Goal: Information Seeking & Learning: Understand process/instructions

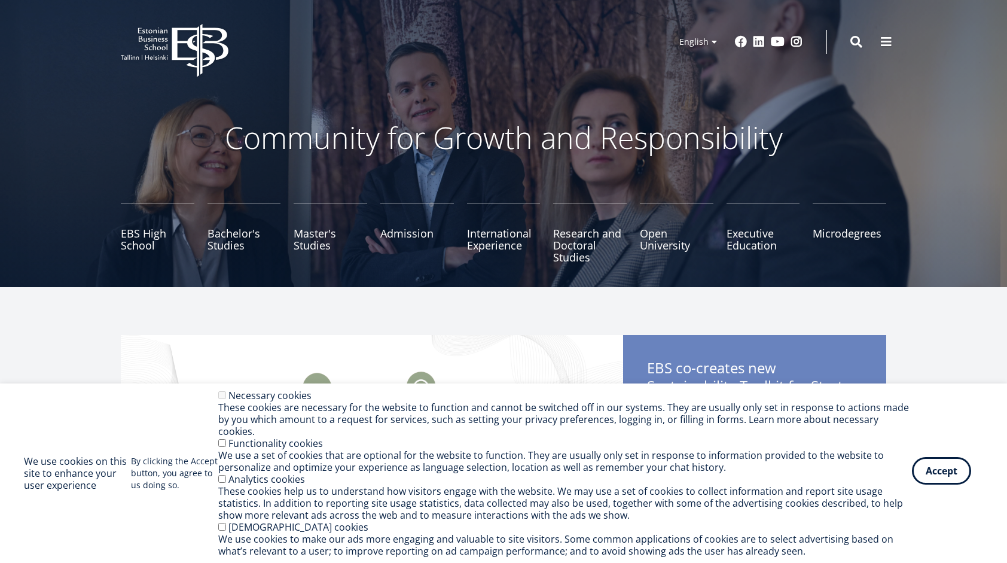
click at [926, 480] on button "Accept" at bounding box center [941, 471] width 59 height 28
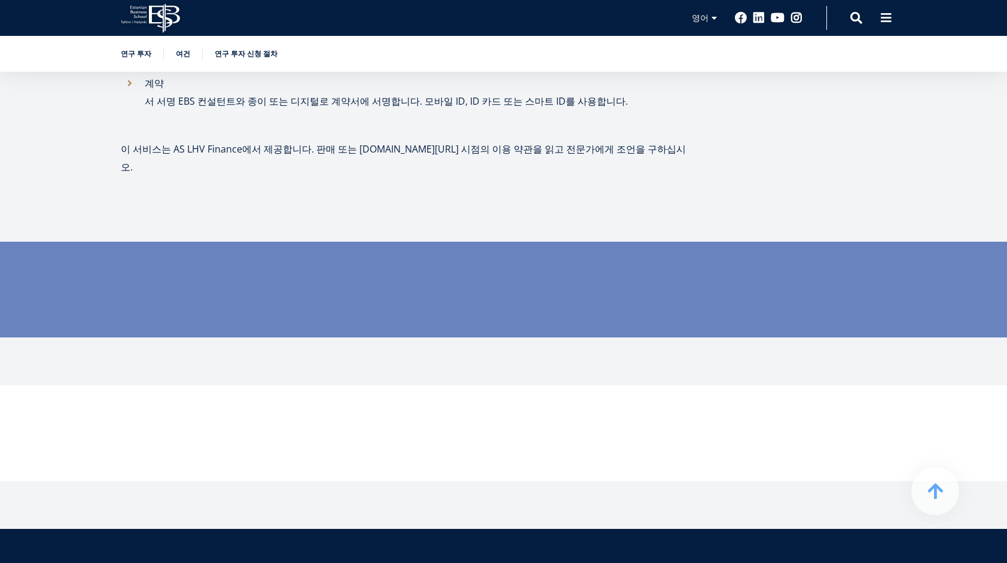
scroll to position [778, 0]
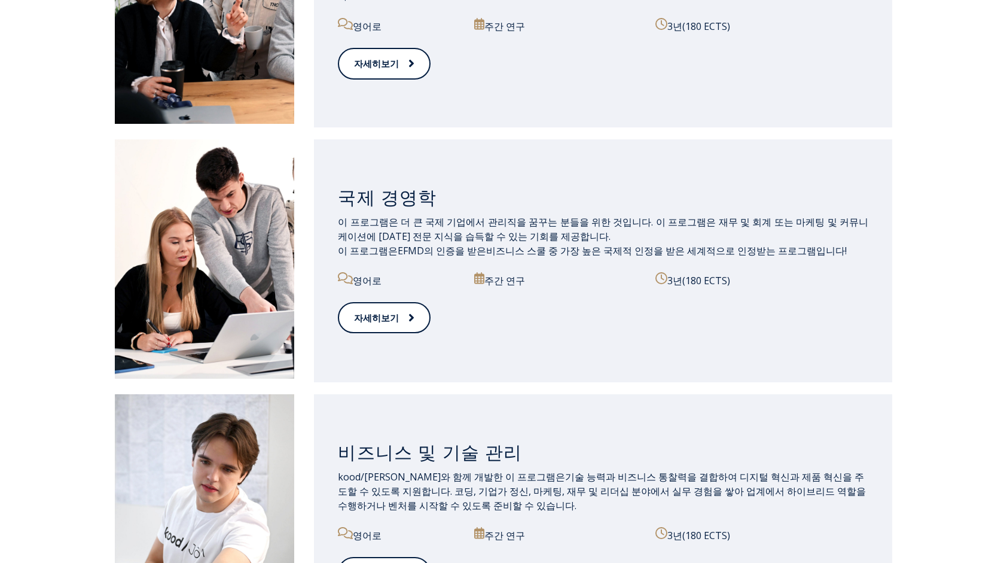
scroll to position [599, 0]
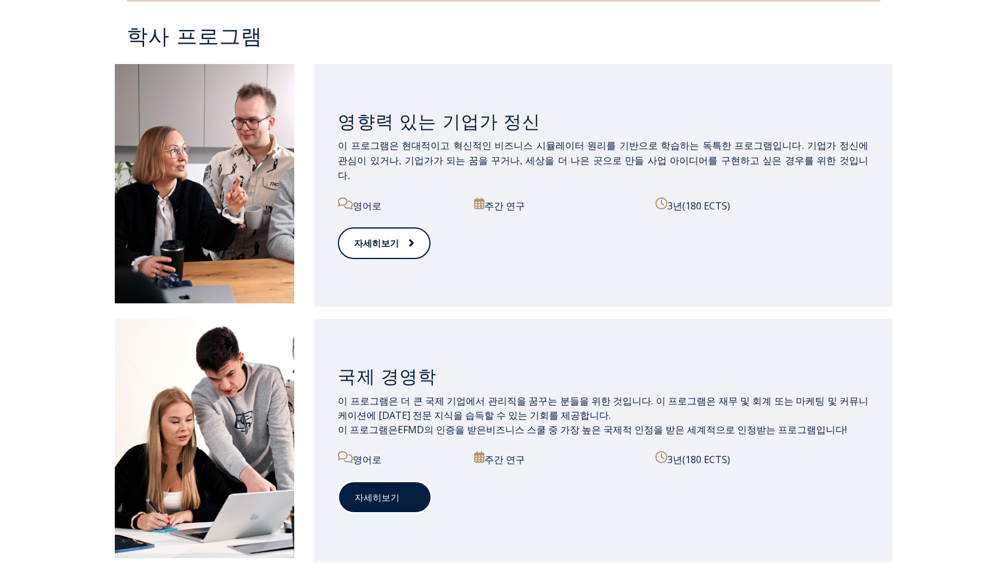
click at [395, 502] on font "자세히보기" at bounding box center [377, 498] width 45 height 14
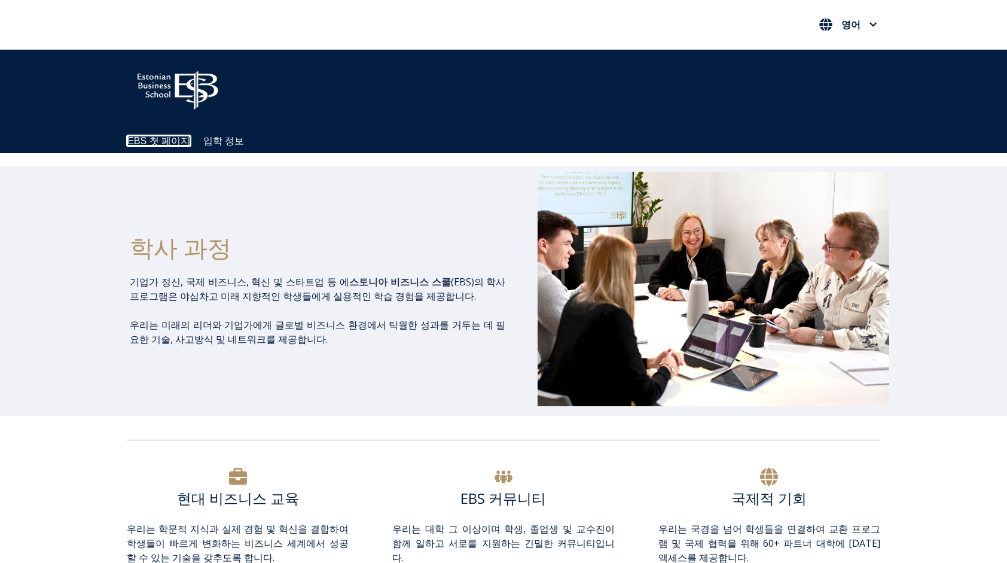
click at [173, 136] on link "EBS 첫 페이지" at bounding box center [158, 141] width 63 height 10
click at [227, 141] on link "입학 정보" at bounding box center [222, 141] width 41 height 10
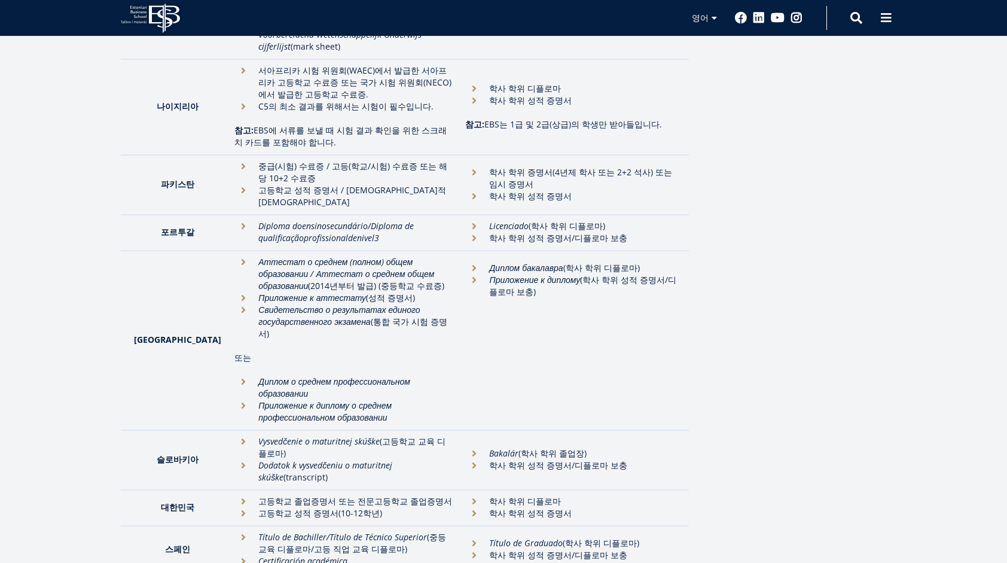
scroll to position [2297, 0]
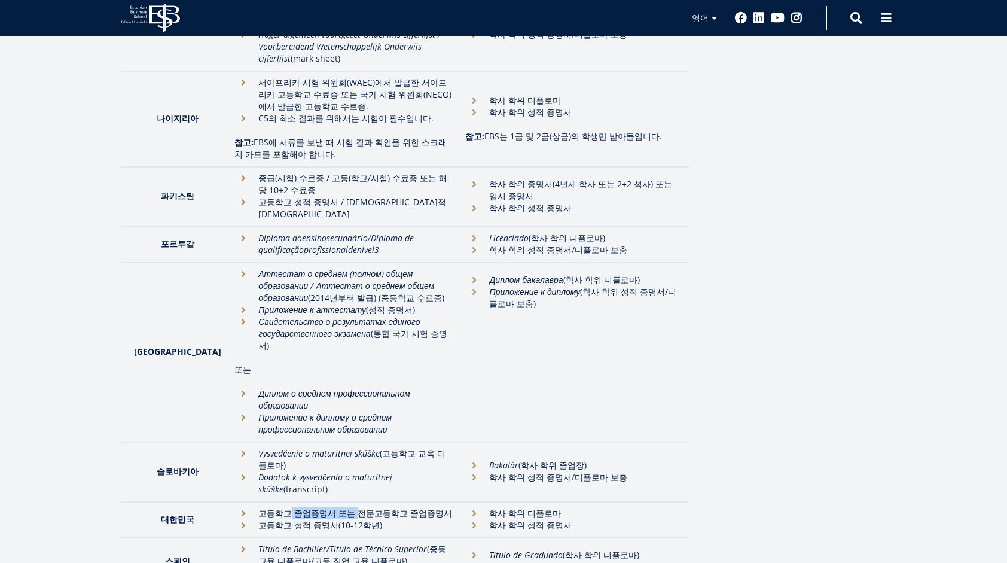
drag, startPoint x: 238, startPoint y: 362, endPoint x: 302, endPoint y: 358, distance: 64.1
click at [301, 507] on li "고등학교 졸업증명서 또는 전문고등학교 졸업증명서" at bounding box center [343, 513] width 219 height 12
drag, startPoint x: 302, startPoint y: 358, endPoint x: 301, endPoint y: 380, distance: 22.7
click at [301, 502] on td "고등학교 졸업증명서 또는 전문고등학교 졸업증명서 고등학교 성적 증명서(10-12학년)" at bounding box center [344, 520] width 231 height 36
drag, startPoint x: 245, startPoint y: 367, endPoint x: 310, endPoint y: 367, distance: 65.2
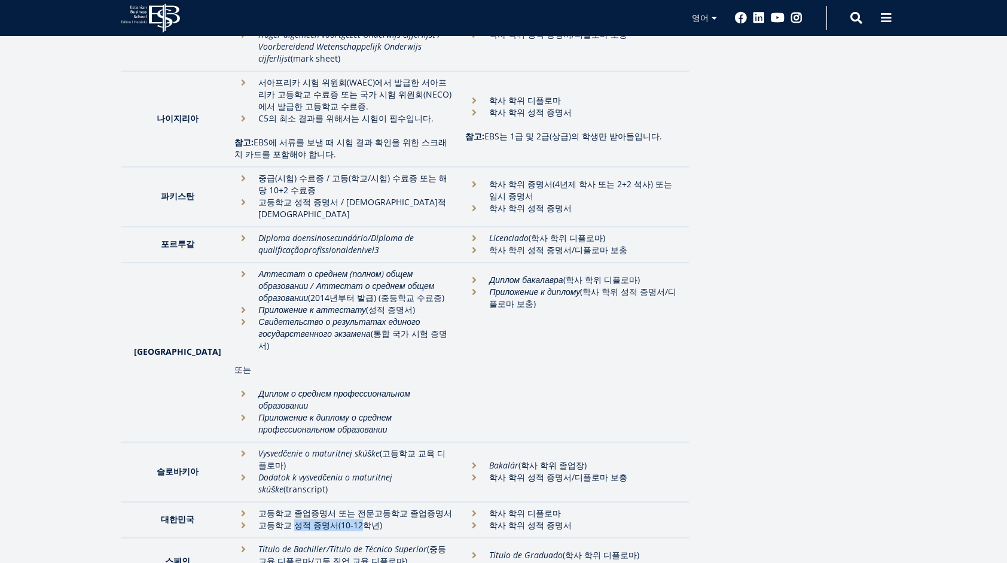
click at [309, 519] on li "고등학교 성적 증명서(10-12학년)" at bounding box center [343, 525] width 219 height 12
drag, startPoint x: 310, startPoint y: 367, endPoint x: 374, endPoint y: 385, distance: 65.9
click at [374, 538] on td "Título de Bachiller/Título de Técnico Superior (중등 교육 디플로마/고등 직업 교육 디플로마) Certi…" at bounding box center [344, 562] width 231 height 48
drag, startPoint x: 364, startPoint y: 373, endPoint x: 263, endPoint y: 366, distance: 100.8
click at [263, 519] on li "고등학교 성적 증명서(10-12학년)" at bounding box center [343, 525] width 219 height 12
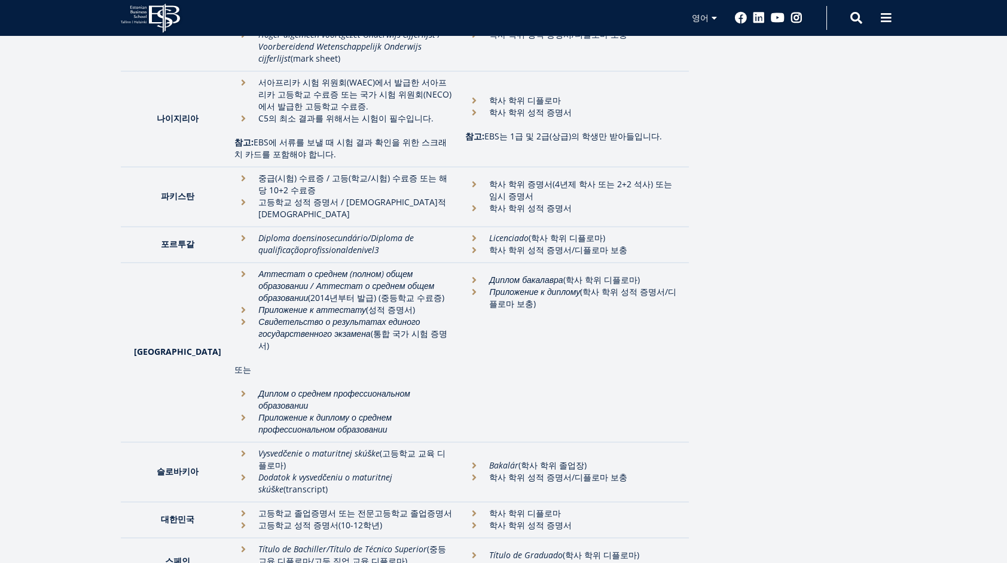
drag, startPoint x: 263, startPoint y: 366, endPoint x: 342, endPoint y: 390, distance: 82.7
click at [342, 543] on em "Título de Bachiller/Título de Técnico Superior" at bounding box center [342, 548] width 169 height 11
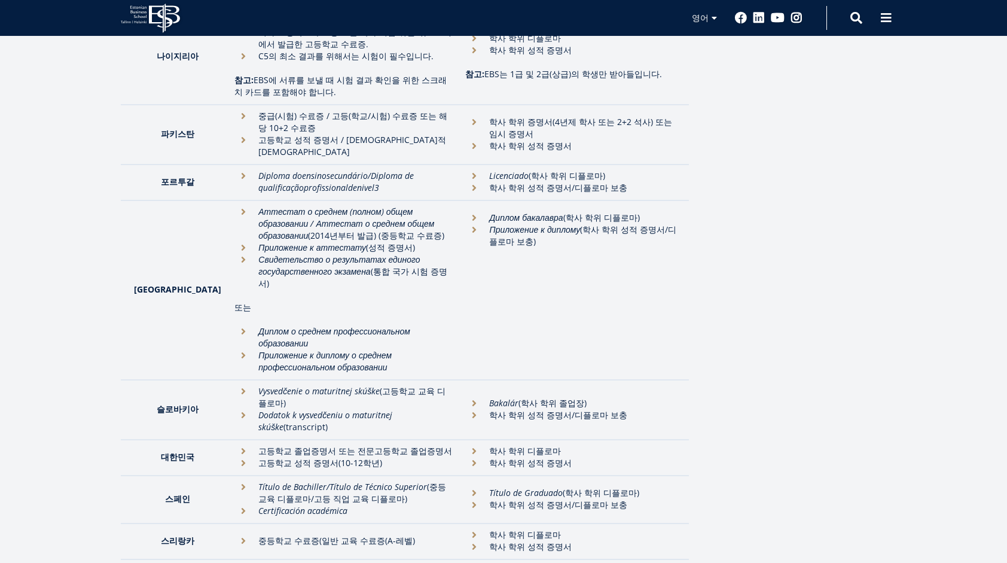
scroll to position [2477, 0]
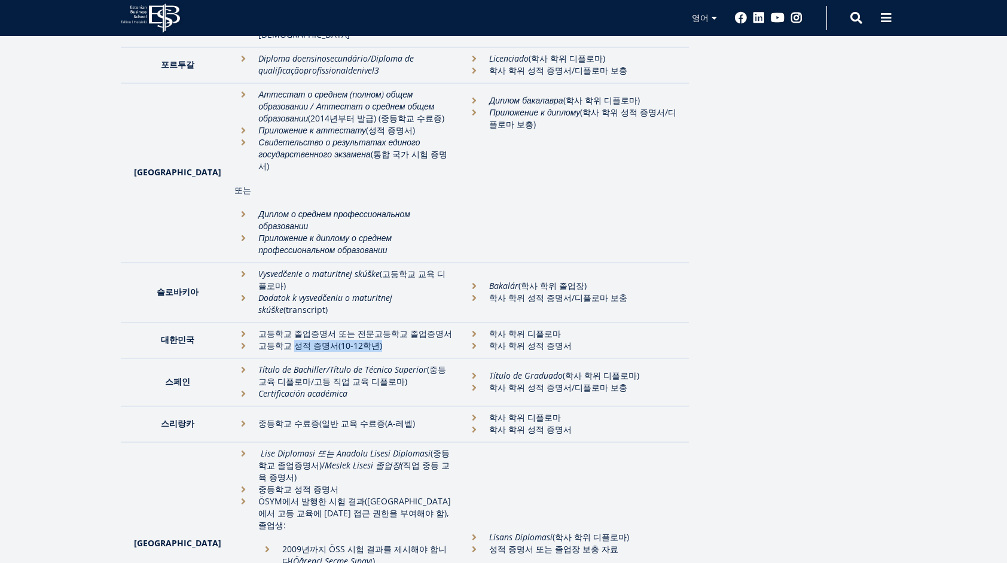
drag, startPoint x: 321, startPoint y: 197, endPoint x: 241, endPoint y: 189, distance: 80.6
click at [241, 322] on td "고등학교 졸업증명서 또는 전문고등학교 졸업증명서 고등학교 성적 증명서(10-12학년)" at bounding box center [344, 340] width 231 height 36
drag, startPoint x: 241, startPoint y: 189, endPoint x: 267, endPoint y: 240, distance: 57.8
click at [267, 388] on em "Certificación académica" at bounding box center [302, 393] width 89 height 11
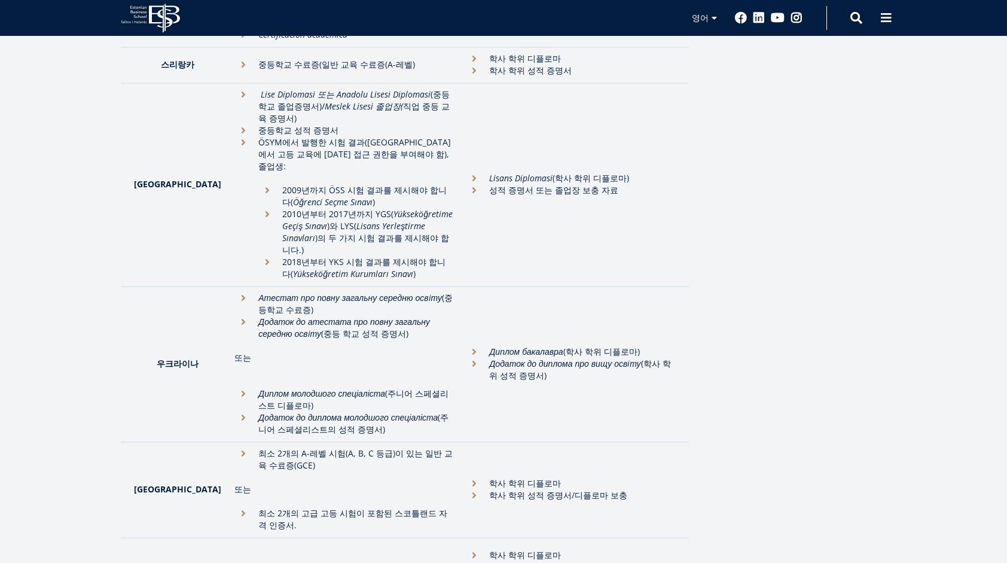
click at [559, 442] on td "학사 학위 디플로마 학사 학위 성적 증명서/디플로마 보충" at bounding box center [574, 490] width 230 height 96
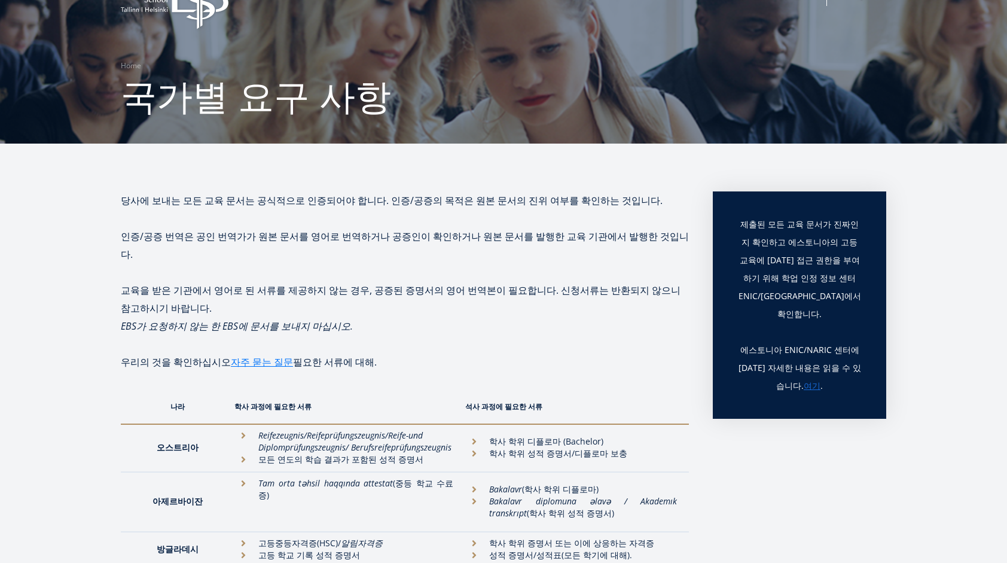
scroll to position [48, 0]
click at [266, 353] on link "자주 묻는 질문" at bounding box center [262, 362] width 62 height 18
